Goal: Information Seeking & Learning: Check status

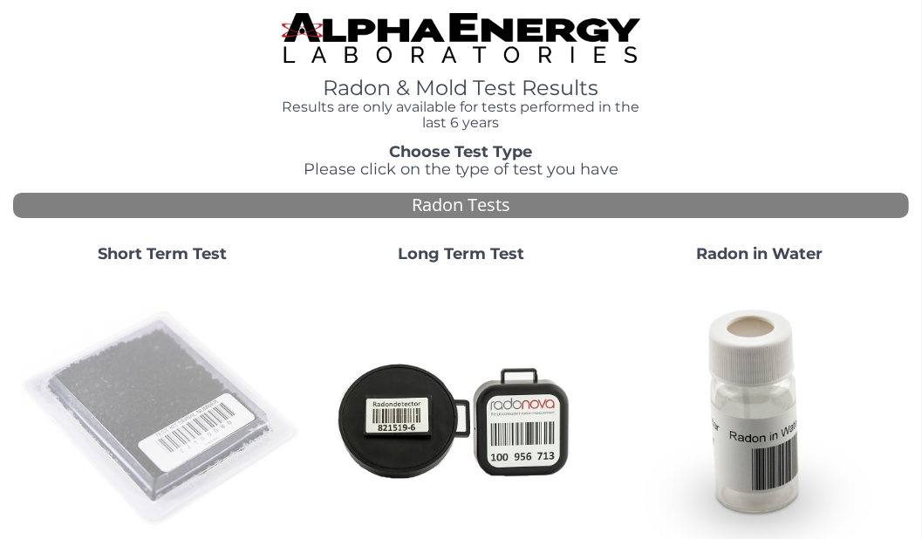
click at [172, 385] on img at bounding box center [162, 419] width 284 height 284
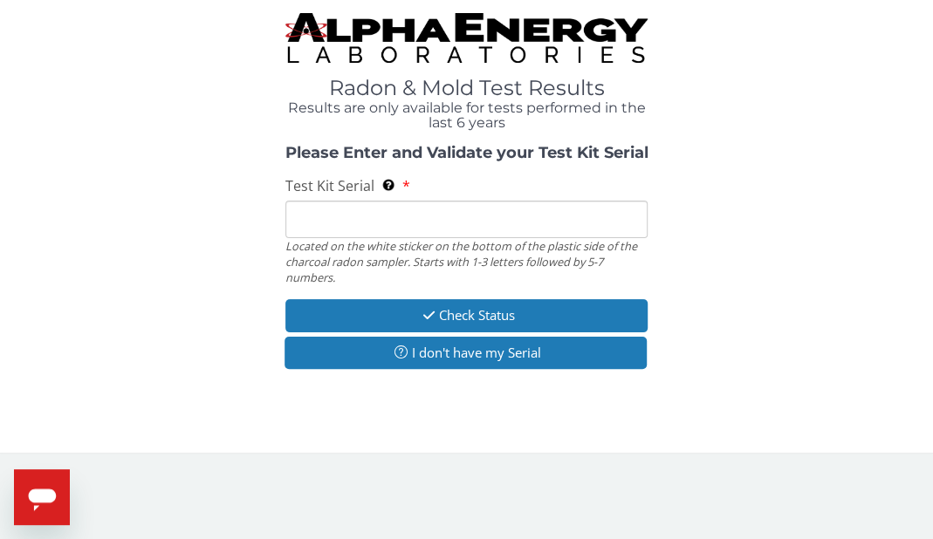
click at [360, 228] on input "Test Kit Serial Located on the white sticker on the bottom of the plastic side …" at bounding box center [466, 220] width 363 height 38
paste input "AA768525"
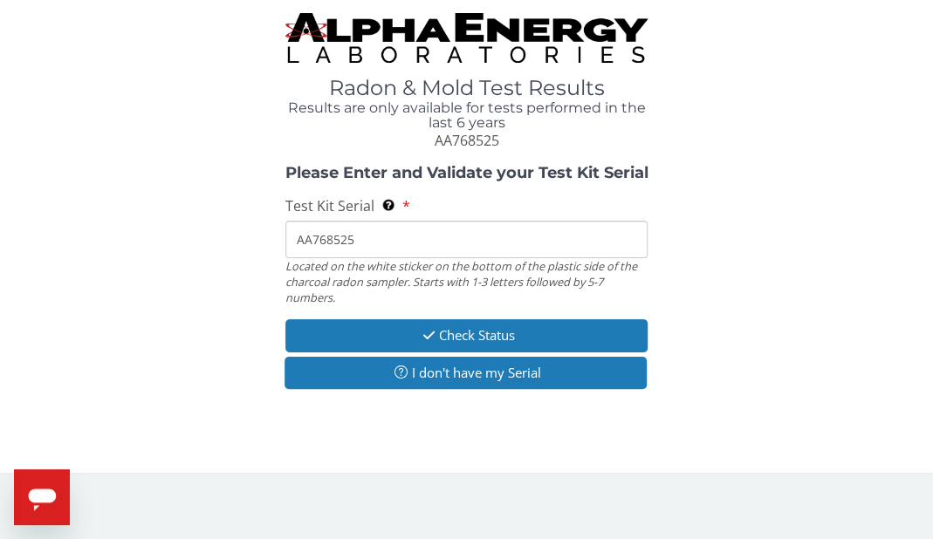
type input "AA768525"
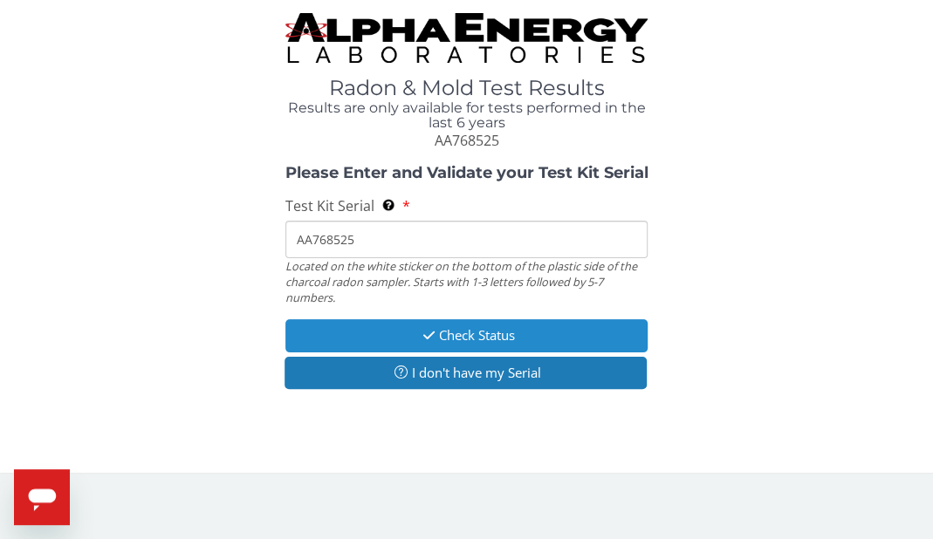
click at [431, 325] on button "Check Status" at bounding box center [466, 335] width 363 height 32
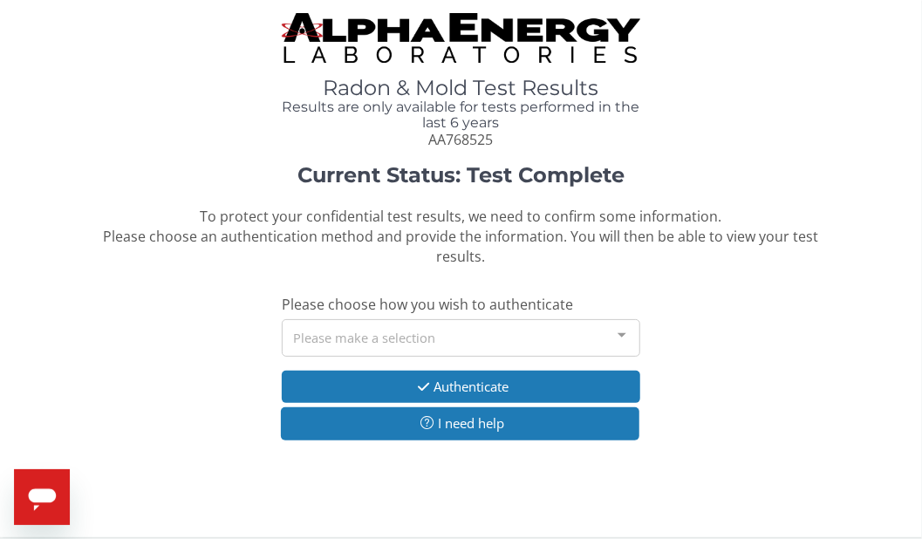
click at [399, 333] on div "Please make a selection" at bounding box center [461, 338] width 359 height 38
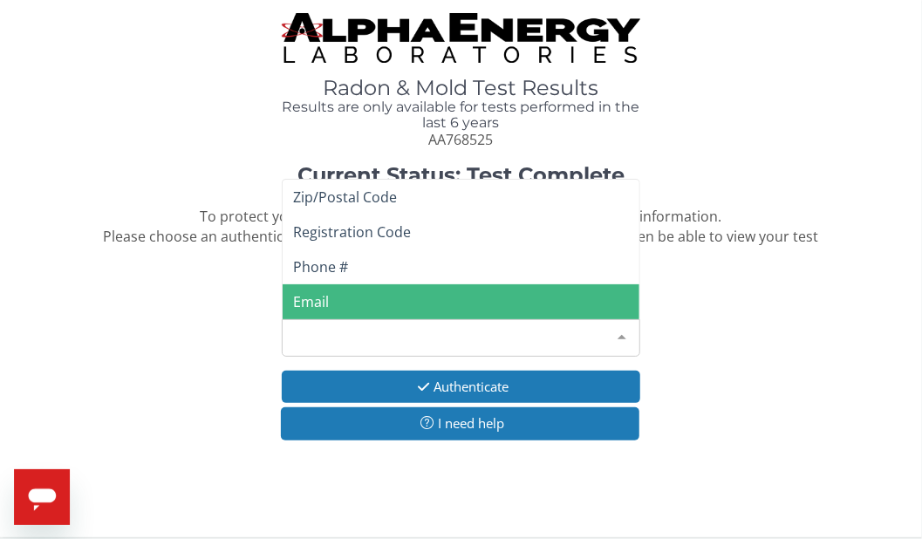
click at [363, 308] on span "Email" at bounding box center [461, 301] width 357 height 35
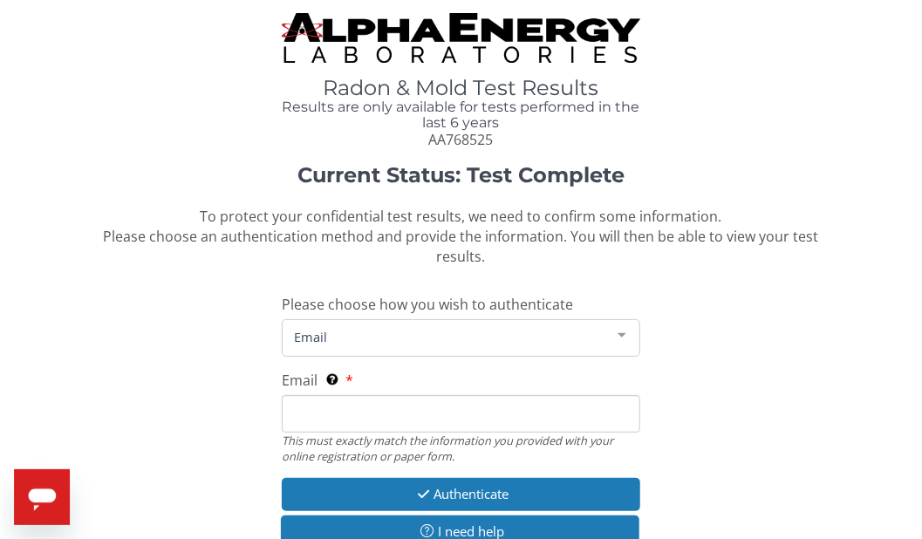
click at [363, 418] on input "Email This must exactly match the information you provided with your online reg…" at bounding box center [461, 414] width 359 height 38
type input "[PERSON_NAME][EMAIL_ADDRESS][DOMAIN_NAME]"
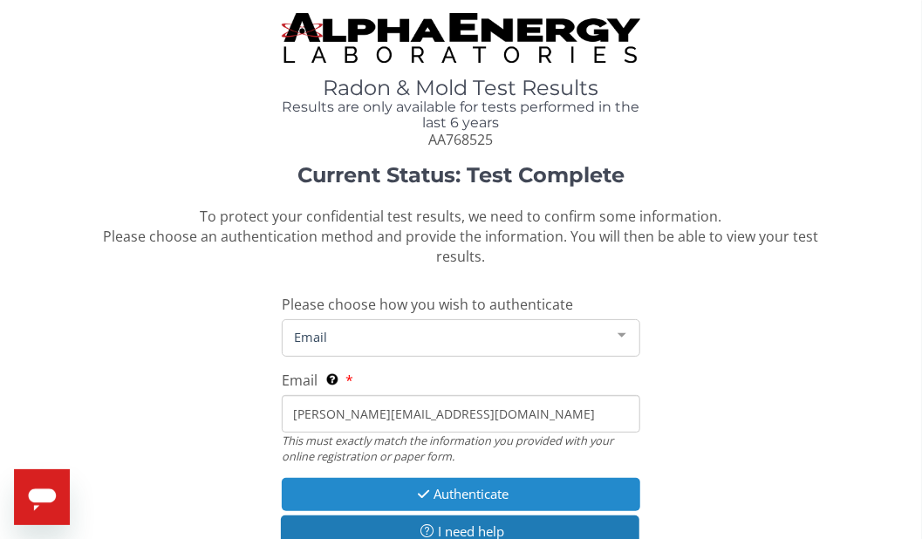
click at [371, 482] on button "Authenticate" at bounding box center [461, 494] width 359 height 32
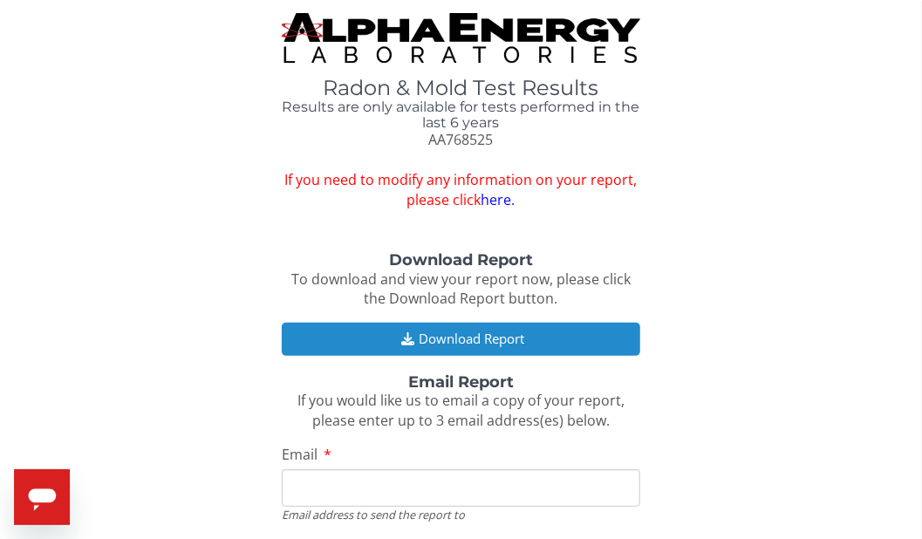
click at [418, 338] on button "Download Report" at bounding box center [461, 339] width 359 height 32
